Goal: Check status: Check status

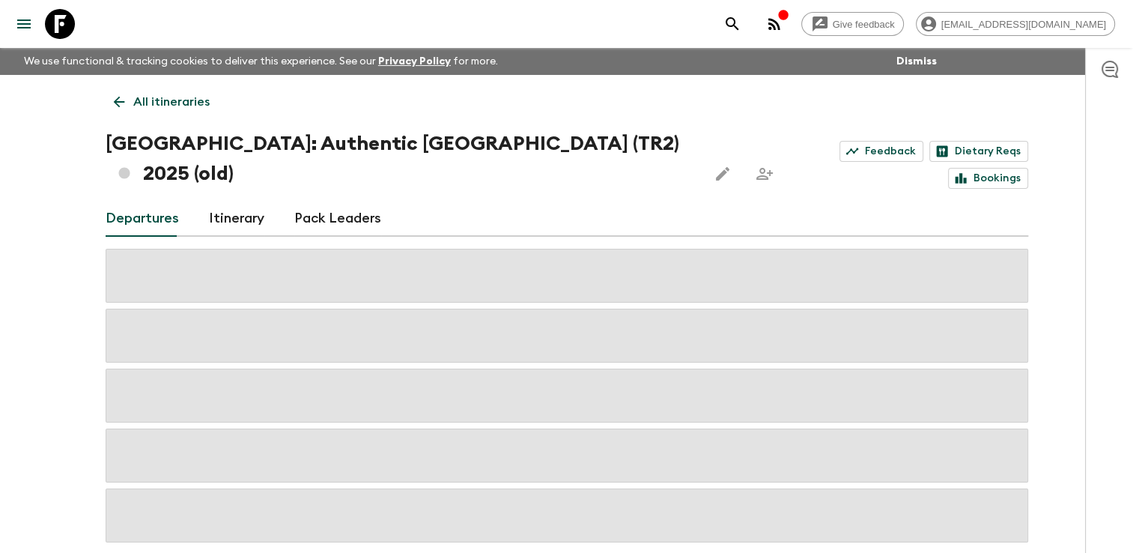
click at [124, 105] on icon at bounding box center [119, 102] width 16 height 16
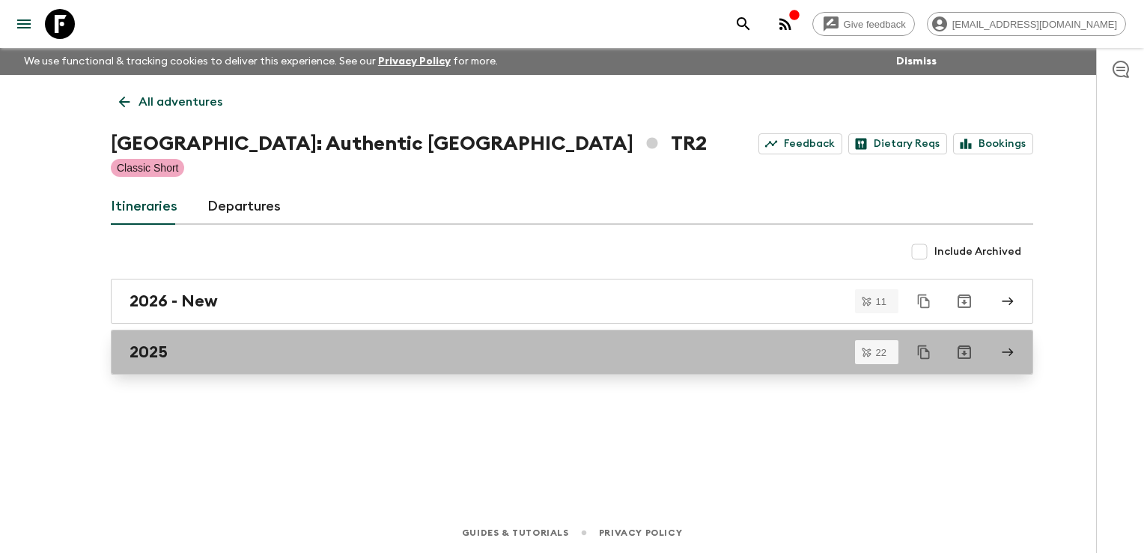
click at [191, 360] on div "2025" at bounding box center [558, 351] width 857 height 19
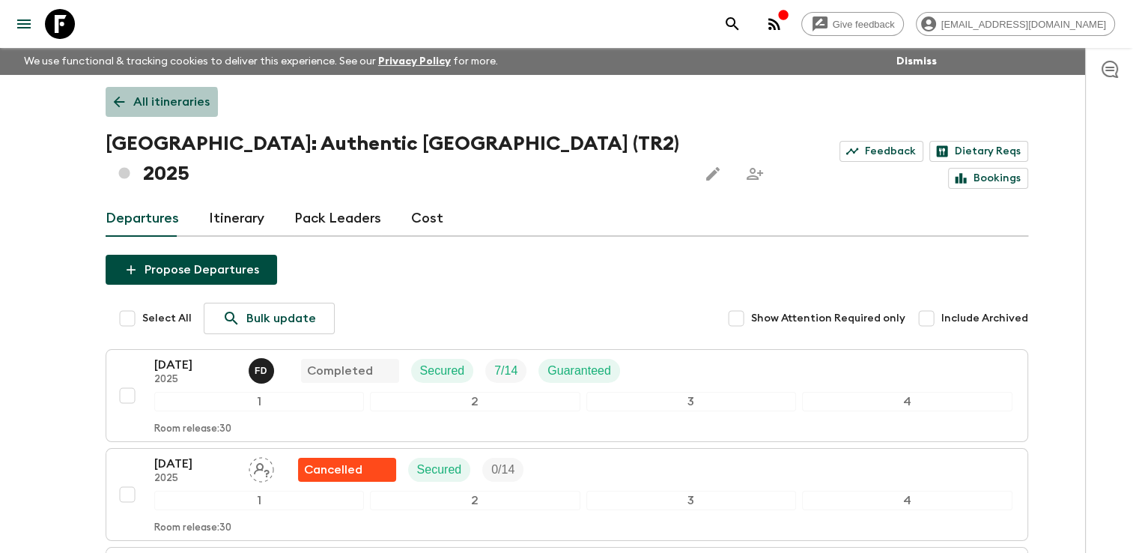
click at [119, 103] on icon at bounding box center [119, 102] width 16 height 16
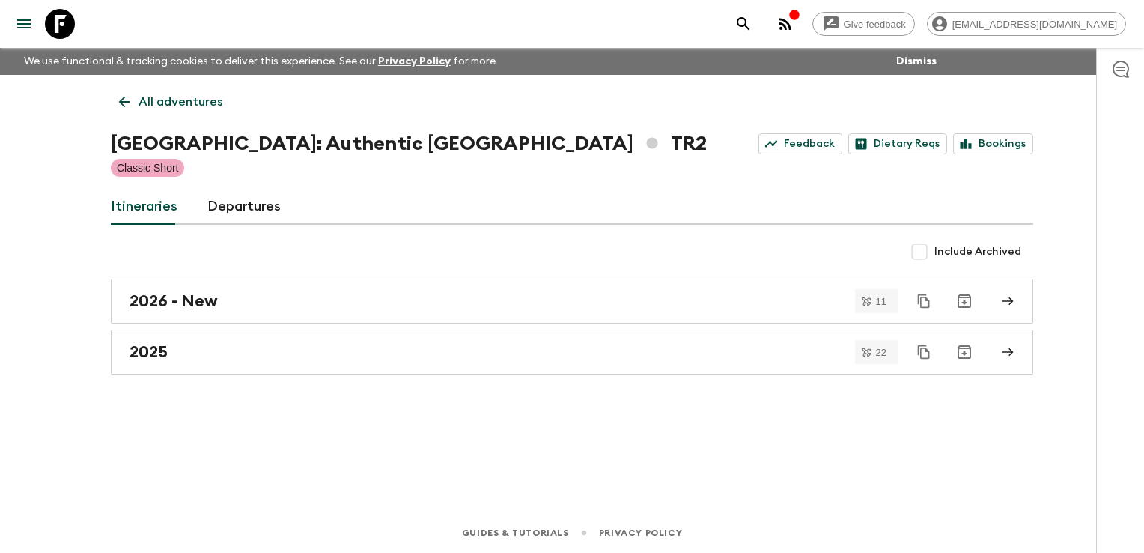
click at [128, 100] on icon at bounding box center [124, 102] width 16 height 16
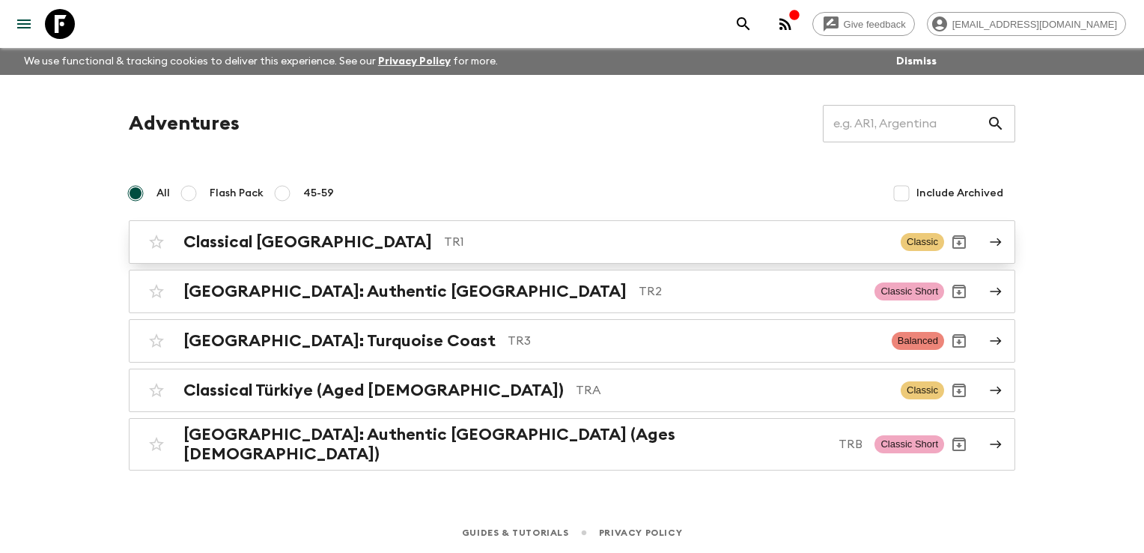
click at [269, 245] on h2 "Classical [GEOGRAPHIC_DATA]" at bounding box center [307, 241] width 249 height 19
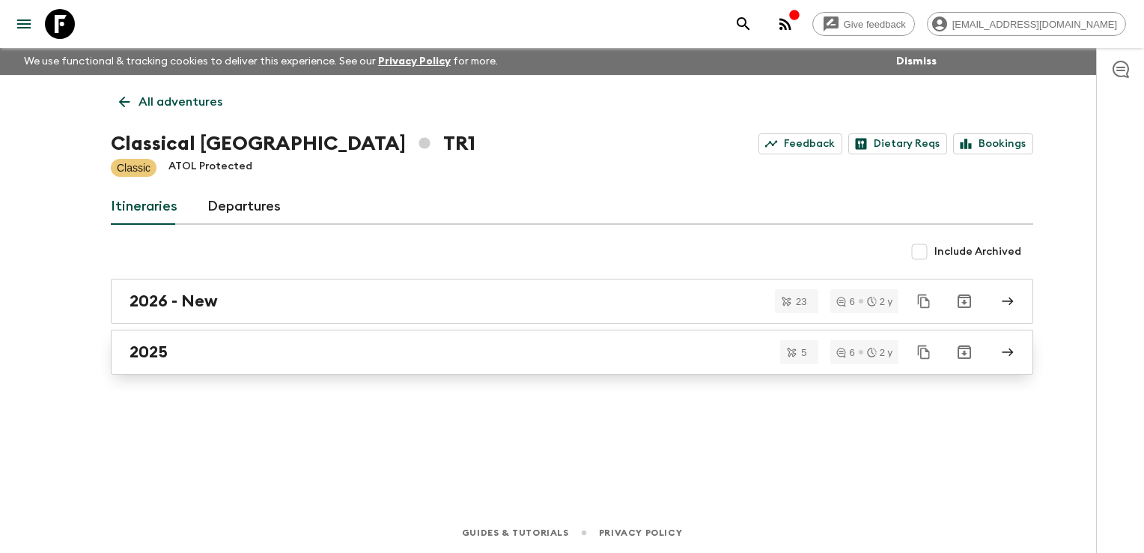
click at [240, 343] on div "2025" at bounding box center [558, 351] width 857 height 19
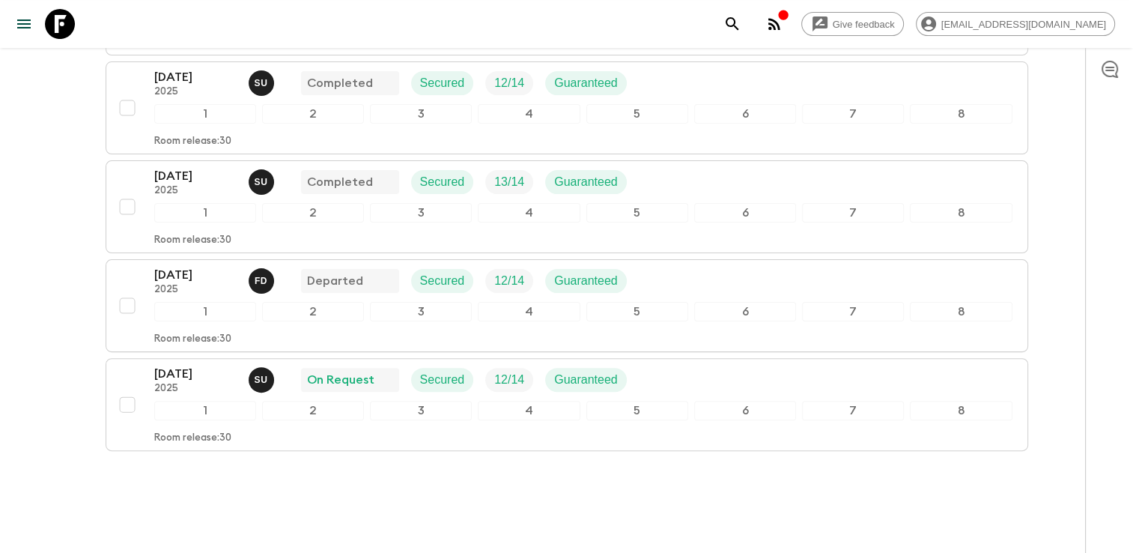
scroll to position [387, 0]
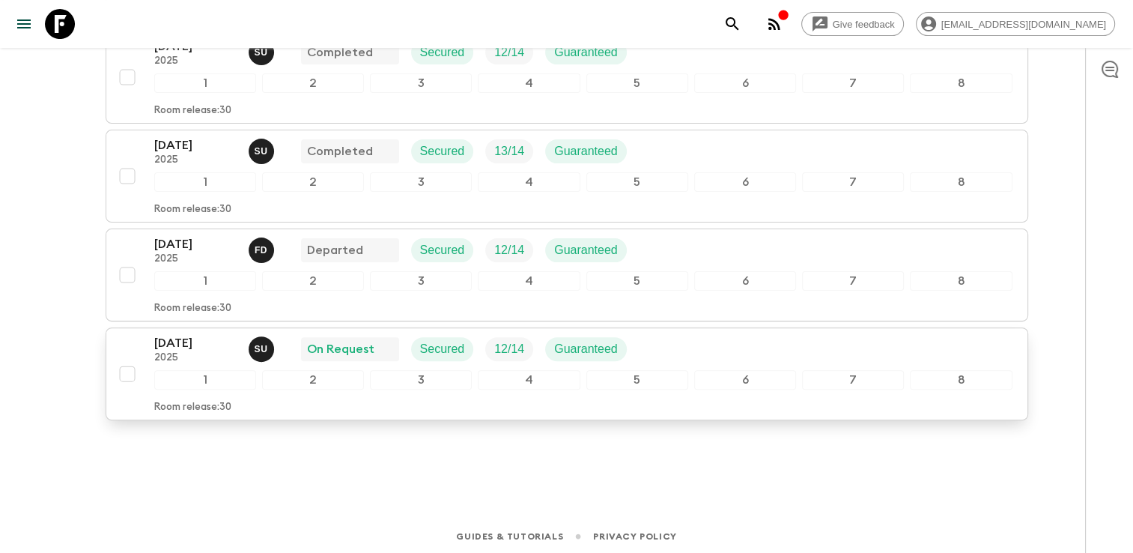
click at [658, 349] on div "[DATE] 2025 S U On Request Secured 12 / 14 Guaranteed" at bounding box center [583, 349] width 858 height 30
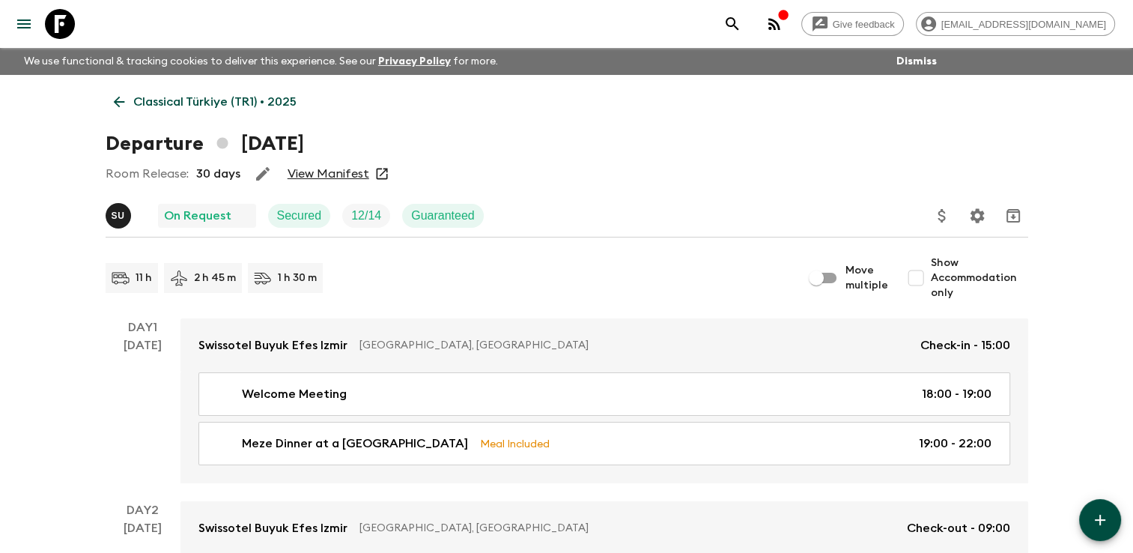
click at [353, 174] on link "View Manifest" at bounding box center [329, 173] width 82 height 15
